Goal: Entertainment & Leisure: Consume media (video, audio)

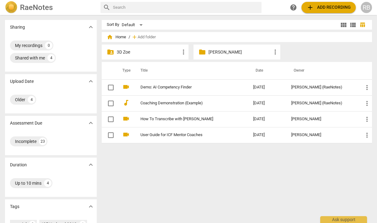
click at [213, 51] on p "[PERSON_NAME]" at bounding box center [239, 52] width 63 height 7
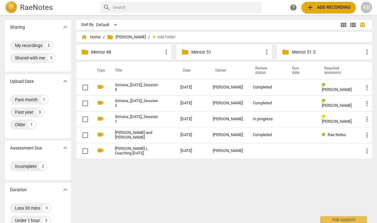
click at [213, 53] on p "Mentor 51" at bounding box center [226, 52] width 71 height 7
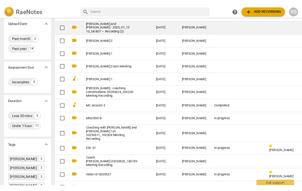
scroll to position [54, 0]
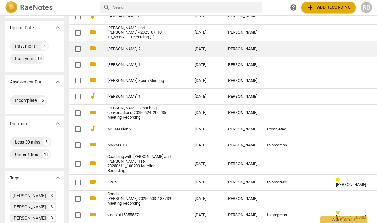
click at [142, 51] on link "[PERSON_NAME] 2" at bounding box center [139, 49] width 65 height 5
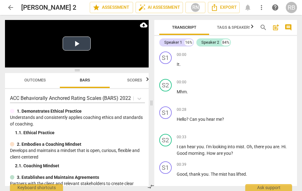
drag, startPoint x: 94, startPoint y: 59, endPoint x: 87, endPoint y: 59, distance: 6.9
click at [94, 59] on video at bounding box center [77, 43] width 144 height 47
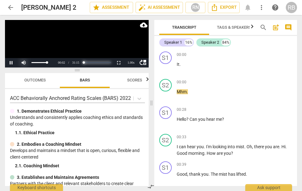
drag, startPoint x: 60, startPoint y: 64, endPoint x: 25, endPoint y: 63, distance: 34.9
click at [40, 63] on div "move_up Pause Current Time 00:02 / Duration Time 31:15 Loaded : 0% Progress : 0…" at bounding box center [77, 62] width 144 height 9
click at [12, 61] on button "Pause" at bounding box center [11, 62] width 12 height 9
click at [36, 79] on span "Outcomes" at bounding box center [35, 80] width 22 height 5
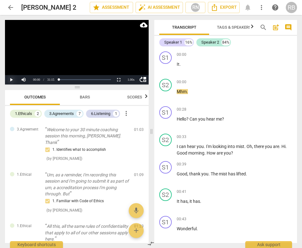
drag, startPoint x: 11, startPoint y: 79, endPoint x: 13, endPoint y: 81, distance: 3.3
click at [11, 79] on button "Play" at bounding box center [11, 79] width 12 height 9
click at [221, 160] on div "S1 play_arrow pause 00:39 + Add competency keyboard_arrow_right Good , thank yo…" at bounding box center [225, 172] width 143 height 27
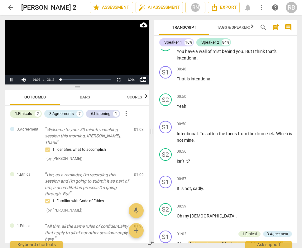
scroll to position [404, 0]
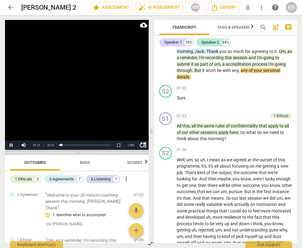
drag, startPoint x: 77, startPoint y: 87, endPoint x: 83, endPoint y: 154, distance: 67.3
click at [83, 153] on span at bounding box center [77, 153] width 144 height 4
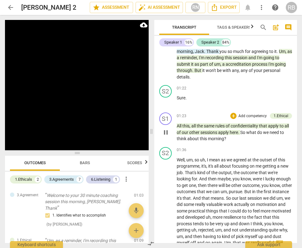
scroll to position [602, 0]
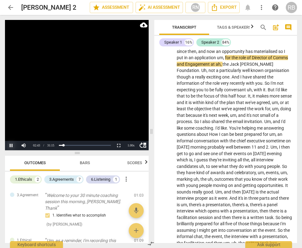
drag, startPoint x: 10, startPoint y: 144, endPoint x: 85, endPoint y: 122, distance: 78.1
click at [11, 143] on button "Pause" at bounding box center [11, 145] width 12 height 9
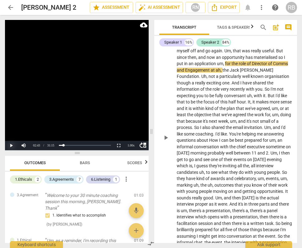
scroll to position [597, 0]
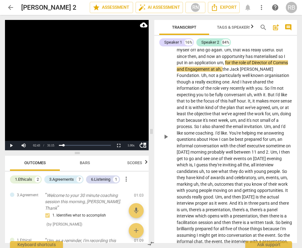
click at [166, 140] on span "play_arrow" at bounding box center [165, 136] width 7 height 7
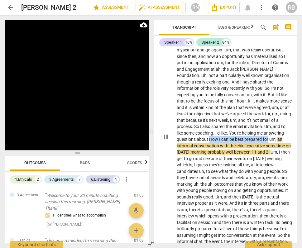
drag, startPoint x: 253, startPoint y: 138, endPoint x: 200, endPoint y: 145, distance: 53.2
click at [200, 145] on p "Well , um , so uh , I mean as we agreed at the outset of this programme , it's …" at bounding box center [235, 136] width 116 height 345
click at [215, 136] on icon "button" at bounding box center [216, 137] width 6 height 7
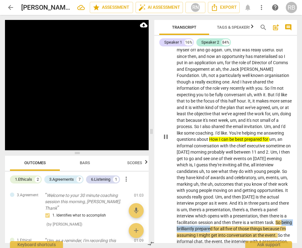
scroll to position [598, 0]
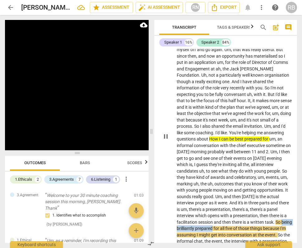
drag, startPoint x: 176, startPoint y: 235, endPoint x: 224, endPoint y: 236, distance: 48.0
click at [224, 223] on p "Well , um , so uh , I mean as we agreed at the outset of this programme , it's …" at bounding box center [235, 136] width 116 height 345
drag, startPoint x: 240, startPoint y: 225, endPoint x: 245, endPoint y: 224, distance: 4.8
click at [240, 223] on icon "button" at bounding box center [240, 226] width 4 height 4
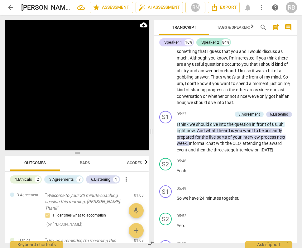
scroll to position [1036, 0]
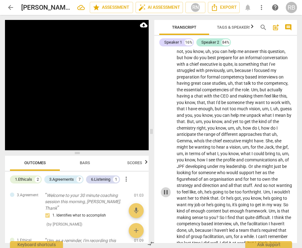
drag, startPoint x: 165, startPoint y: 198, endPoint x: 172, endPoint y: 192, distance: 8.6
click at [167, 196] on span "pause" at bounding box center [165, 192] width 7 height 7
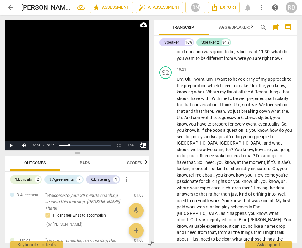
scroll to position [1393, 0]
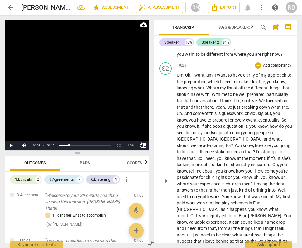
click at [203, 110] on span "that" at bounding box center [198, 107] width 9 height 5
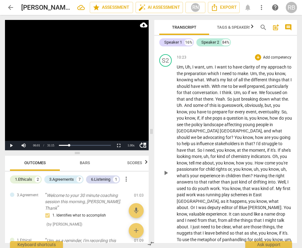
scroll to position [1402, 0]
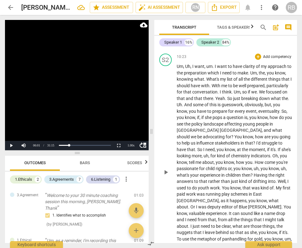
click at [176, 79] on div "play_arrow pause" at bounding box center [169, 172] width 16 height 213
click at [177, 69] on span "Um" at bounding box center [180, 66] width 7 height 5
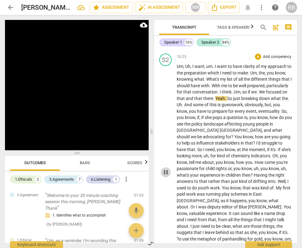
click at [165, 176] on span "pause" at bounding box center [165, 172] width 7 height 7
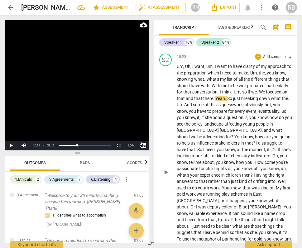
click at [184, 127] on span "see" at bounding box center [180, 124] width 7 height 5
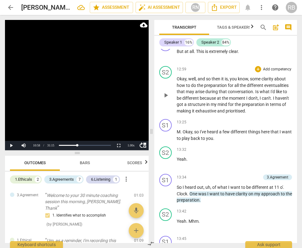
scroll to position [1651, 0]
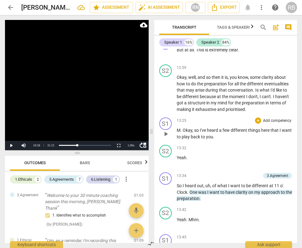
click at [170, 138] on span "play_arrow" at bounding box center [166, 133] width 10 height 7
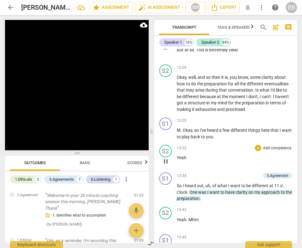
scroll to position [1865, 0]
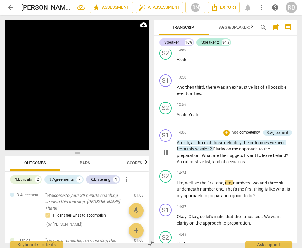
drag, startPoint x: 165, startPoint y: 209, endPoint x: 218, endPoint y: 164, distance: 69.9
click at [165, 194] on span "pause" at bounding box center [165, 189] width 7 height 7
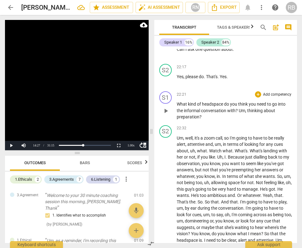
scroll to position [3007, 0]
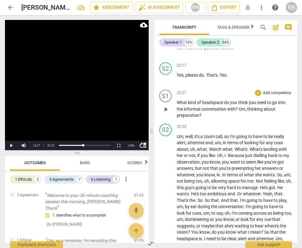
drag, startPoint x: 163, startPoint y: 142, endPoint x: 182, endPoint y: 148, distance: 19.2
click at [164, 113] on span "play_arrow" at bounding box center [165, 109] width 7 height 7
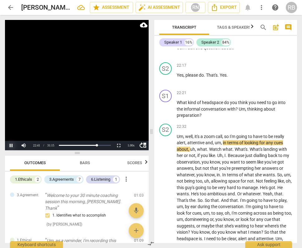
drag, startPoint x: 10, startPoint y: 144, endPoint x: 14, endPoint y: 143, distance: 4.5
click at [10, 144] on button "Pause" at bounding box center [11, 145] width 12 height 9
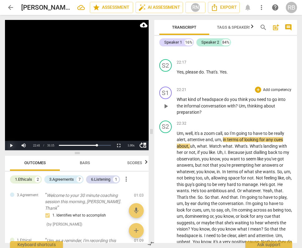
scroll to position [3010, 0]
